Goal: Task Accomplishment & Management: Complete application form

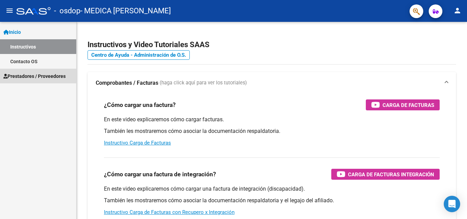
click at [41, 74] on span "Prestadores / Proveedores" at bounding box center [34, 77] width 62 height 8
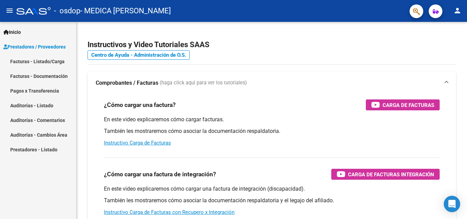
click at [42, 61] on link "Facturas - Listado/Carga" at bounding box center [38, 61] width 76 height 15
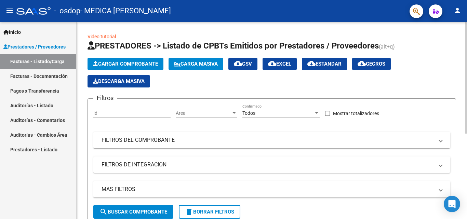
click at [127, 66] on span "Cargar Comprobante" at bounding box center [125, 64] width 65 height 6
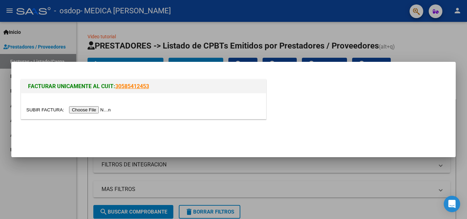
click at [90, 112] on input "file" at bounding box center [69, 109] width 87 height 7
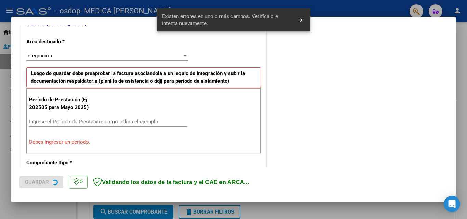
scroll to position [154, 0]
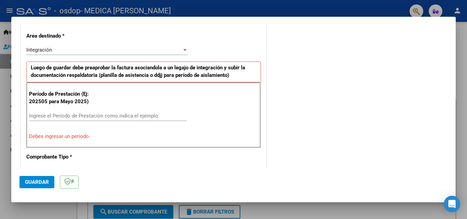
click at [116, 113] on input "Ingrese el Período de Prestación como indica el ejemplo" at bounding box center [108, 116] width 158 height 6
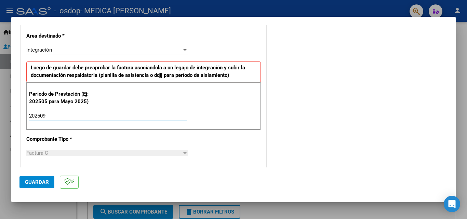
type input "202509"
click at [50, 182] on button "Guardar" at bounding box center [37, 182] width 35 height 12
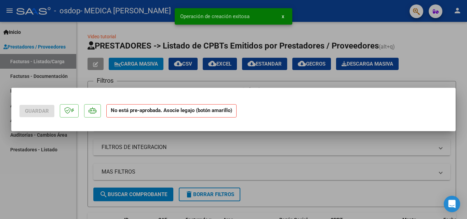
scroll to position [0, 0]
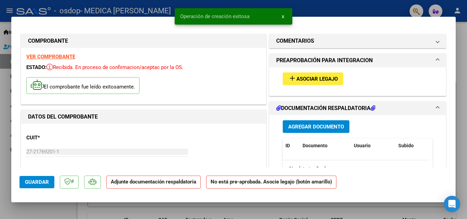
click at [297, 124] on span "Agregar Documento" at bounding box center [316, 127] width 56 height 6
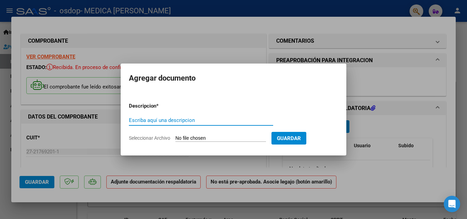
click at [177, 121] on input "Escriba aquí una descripcion" at bounding box center [201, 120] width 144 height 6
type input "planilla asistencia"
click at [135, 138] on span "Seleccionar Archivo" at bounding box center [149, 137] width 41 height 5
click at [176, 138] on input "Seleccionar Archivo" at bounding box center [221, 138] width 91 height 7
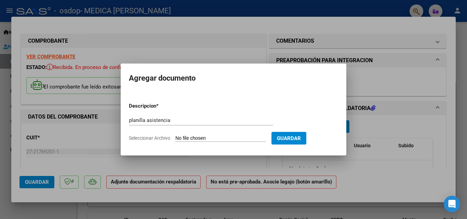
type input "C:\fakepath\asistencia [PERSON_NAME] septiembre .pdf"
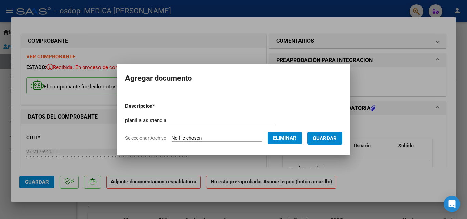
click at [337, 138] on span "Guardar" at bounding box center [325, 138] width 24 height 6
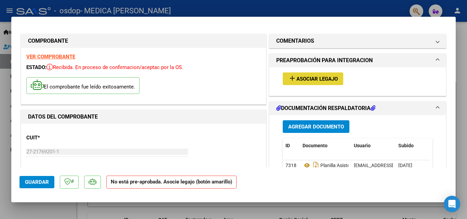
click at [325, 80] on span "Asociar Legajo" at bounding box center [317, 79] width 41 height 6
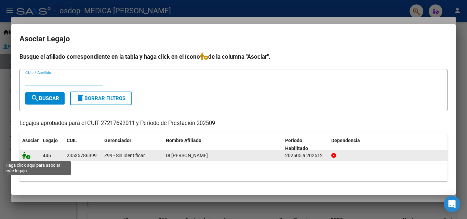
click at [26, 155] on icon at bounding box center [26, 156] width 8 height 8
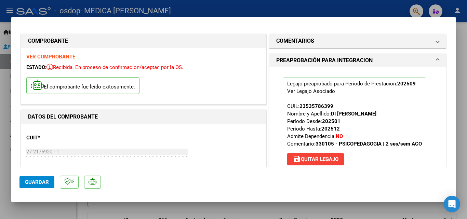
click at [32, 181] on span "Guardar" at bounding box center [37, 182] width 24 height 6
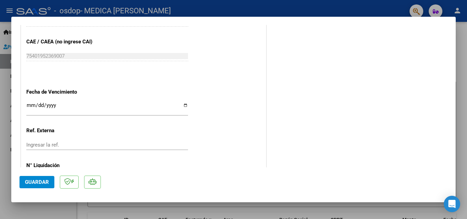
scroll to position [470, 0]
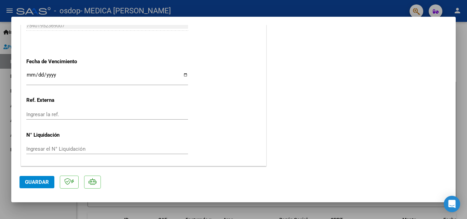
click at [427, 212] on div at bounding box center [233, 109] width 467 height 219
type input "$ 0,00"
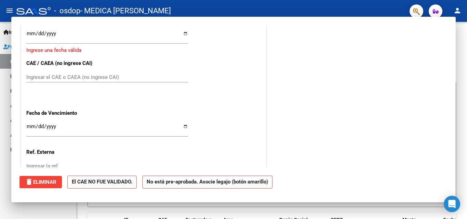
scroll to position [449, 0]
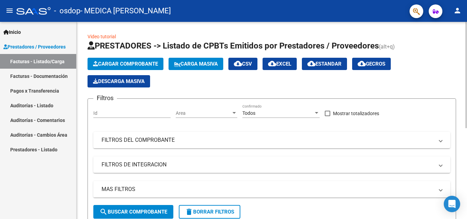
drag, startPoint x: 465, startPoint y: 61, endPoint x: 465, endPoint y: 87, distance: 26.7
click at [462, 87] on div "Video tutorial PRESTADORES -> Listado de CPBTs Emitidos por Prestadores / Prove…" at bounding box center [272, 202] width 391 height 360
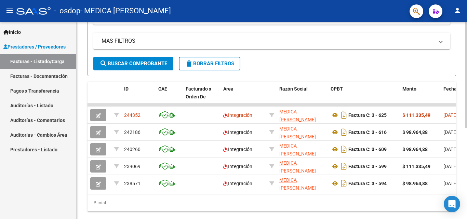
scroll to position [148, 0]
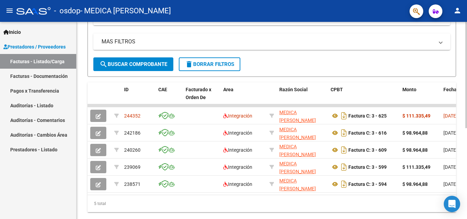
click at [462, 167] on div at bounding box center [467, 157] width 2 height 106
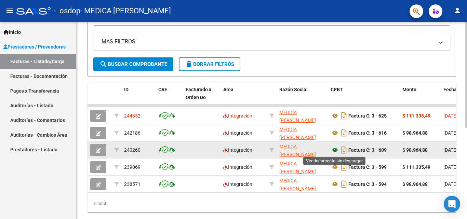
click at [336, 149] on icon at bounding box center [335, 150] width 9 height 8
